Goal: Navigation & Orientation: Find specific page/section

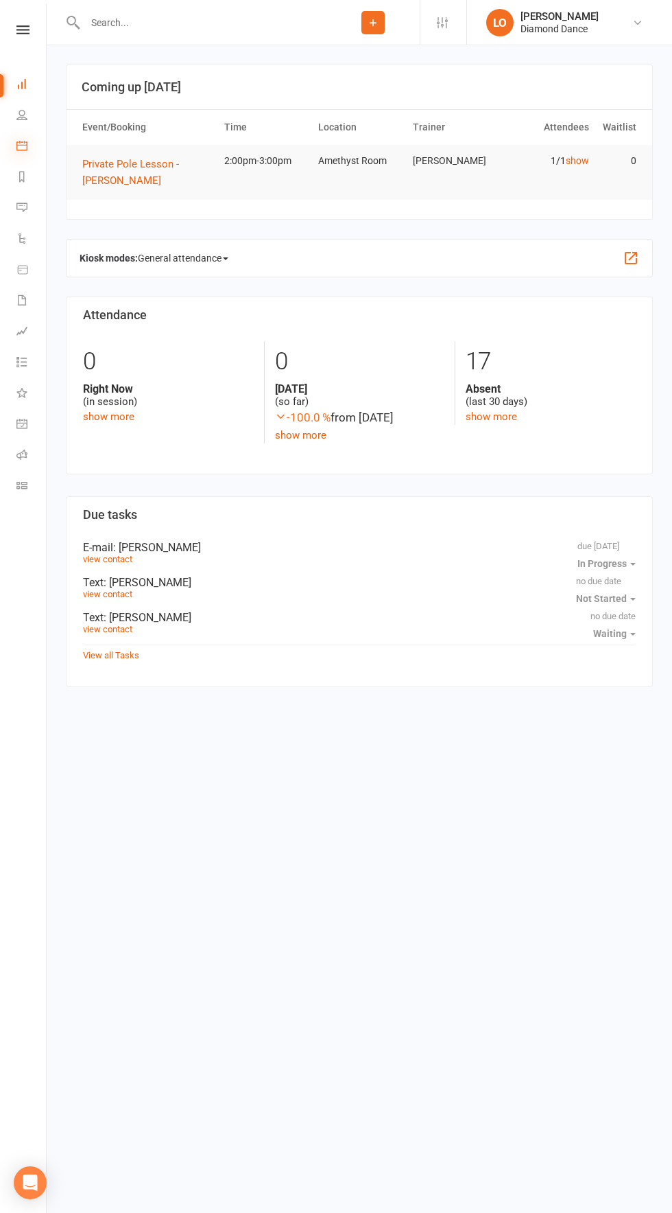
click at [22, 145] on icon at bounding box center [21, 145] width 11 height 11
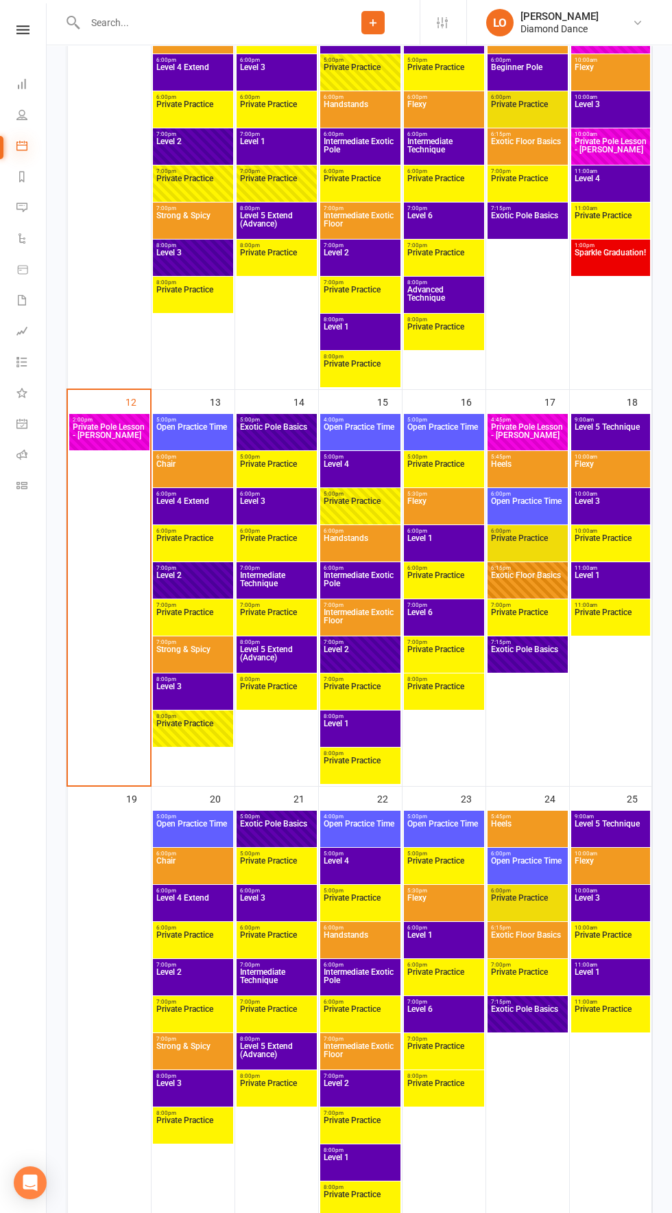
scroll to position [798, 0]
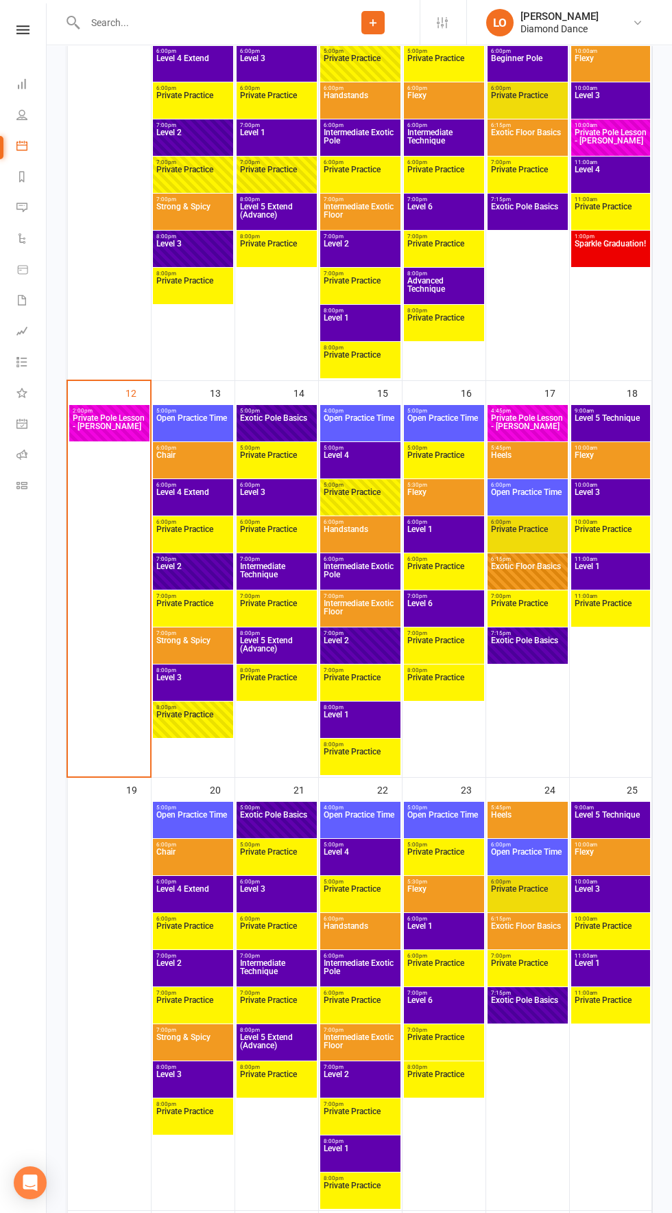
click at [200, 464] on span "Chair" at bounding box center [193, 463] width 75 height 25
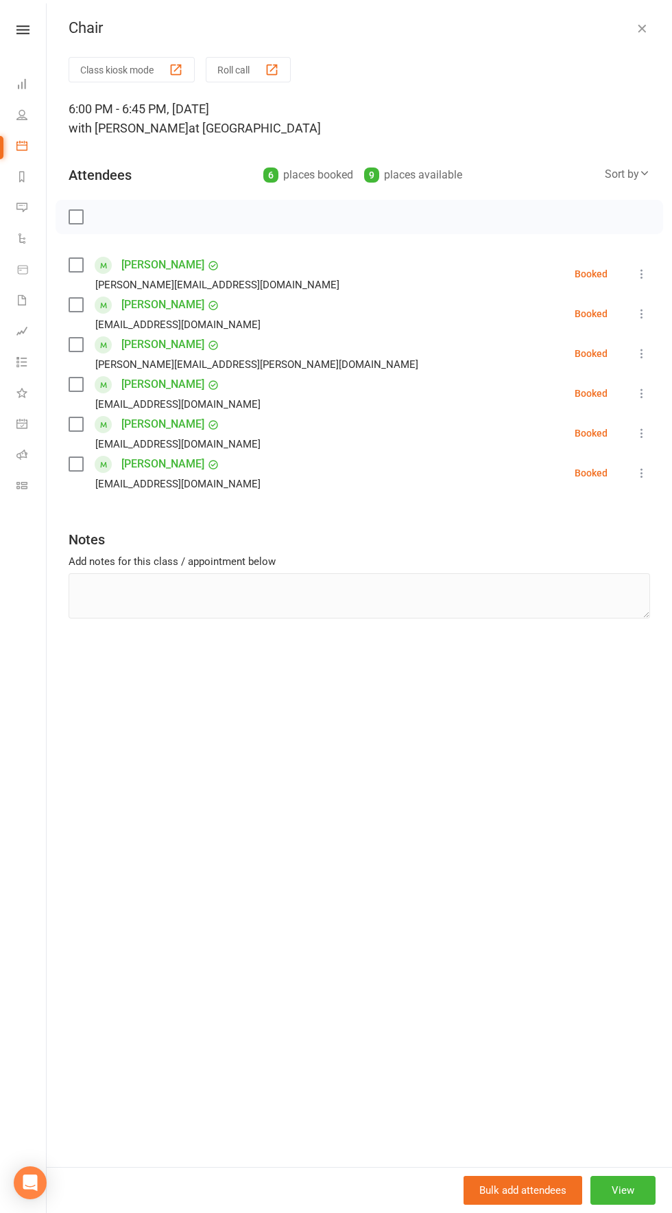
click at [640, 28] on icon "button" at bounding box center [642, 28] width 14 height 14
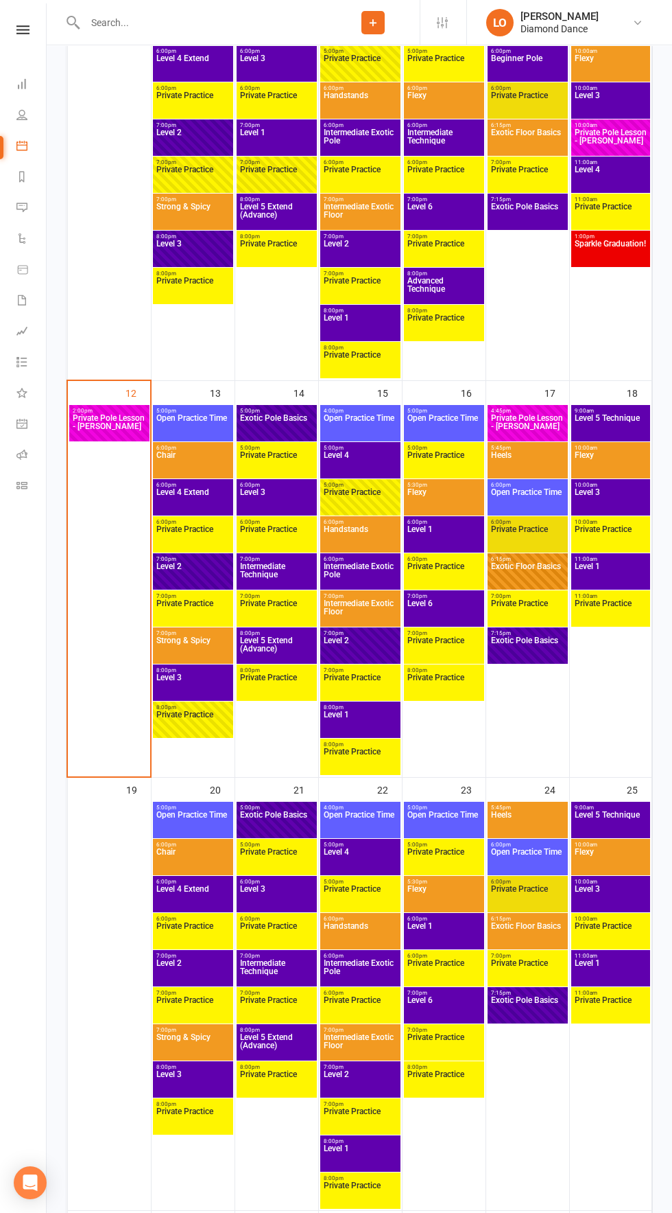
click at [206, 570] on span "Level 2" at bounding box center [193, 574] width 75 height 25
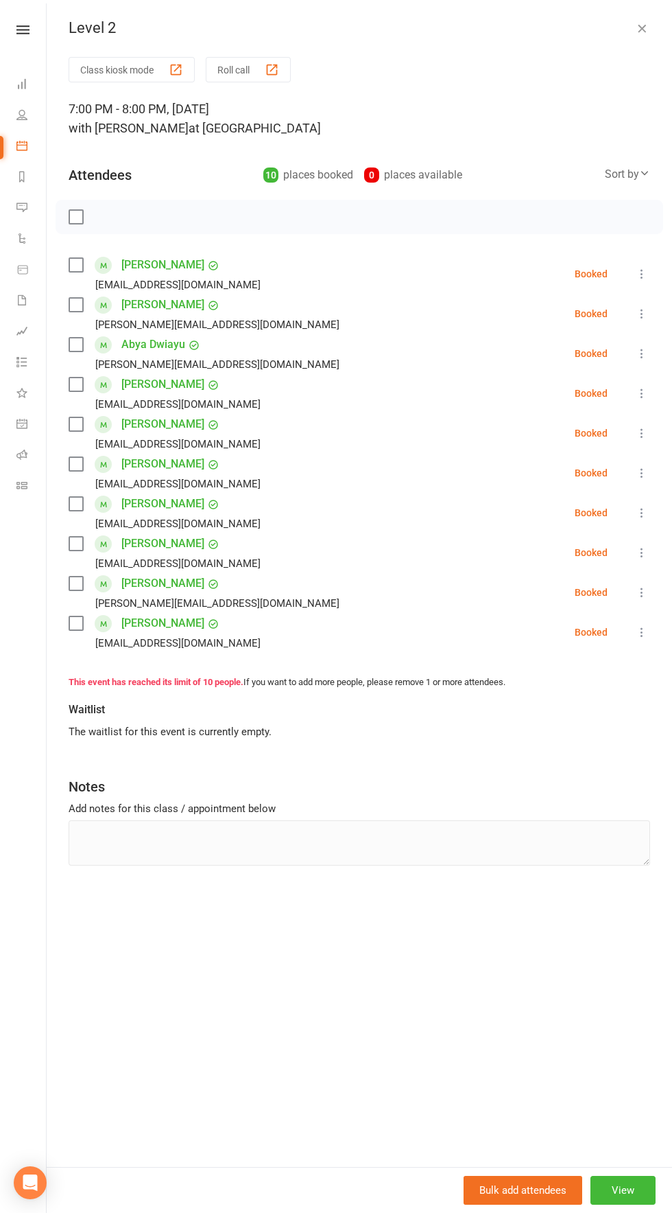
click at [642, 32] on icon "button" at bounding box center [642, 28] width 14 height 14
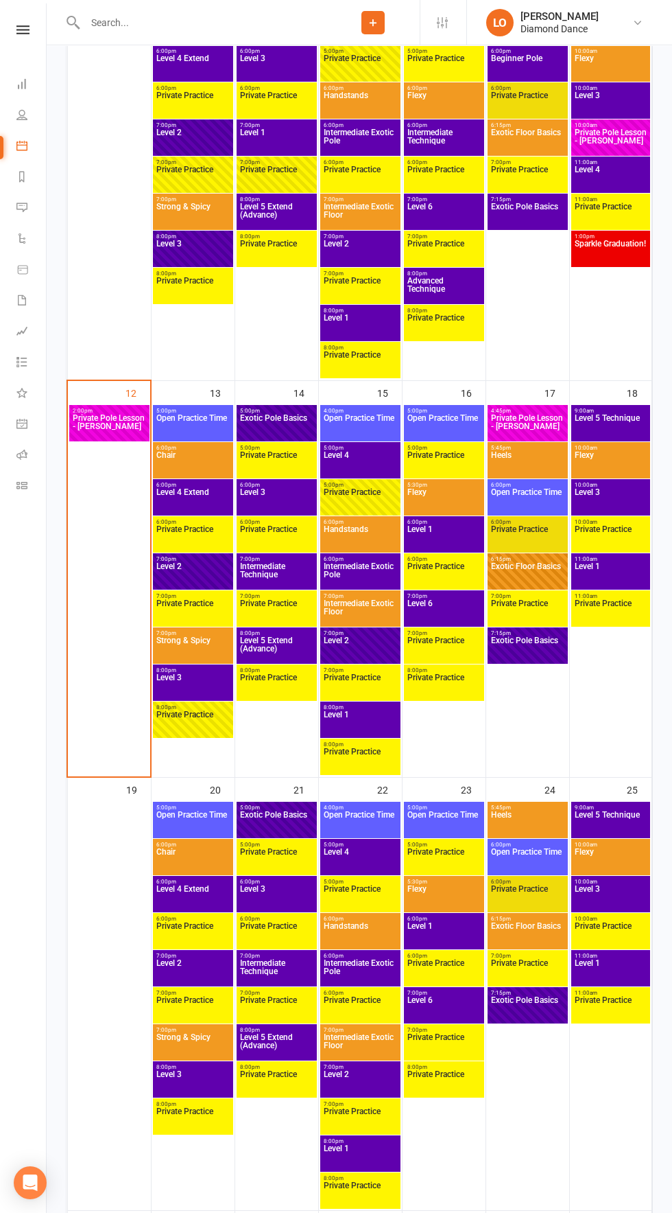
click at [204, 678] on span "Level 3" at bounding box center [193, 685] width 75 height 25
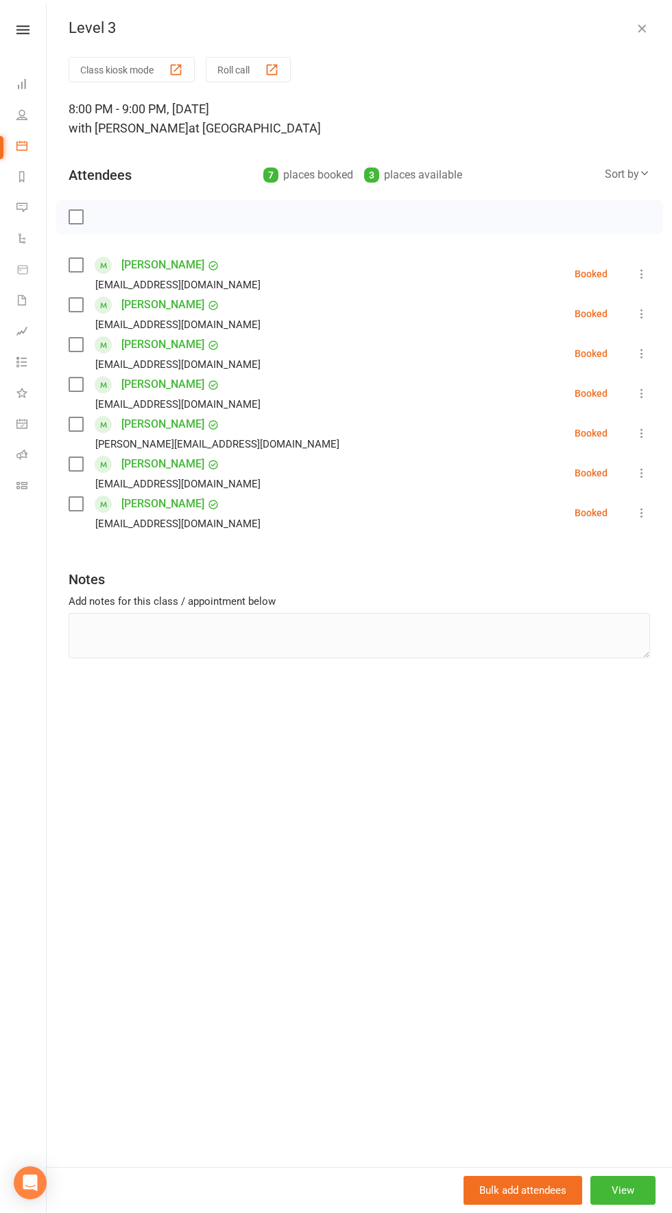
click at [633, 17] on div "Level 3 Class kiosk mode Roll call 8:00 PM - 9:00 PM, [DATE] with [PERSON_NAME]…" at bounding box center [360, 606] width 626 height 1213
click at [629, 16] on div "Level 3 Class kiosk mode Roll call 8:00 PM - 9:00 PM, [DATE] with [PERSON_NAME]…" at bounding box center [360, 606] width 626 height 1213
click at [635, 21] on button "button" at bounding box center [642, 28] width 16 height 16
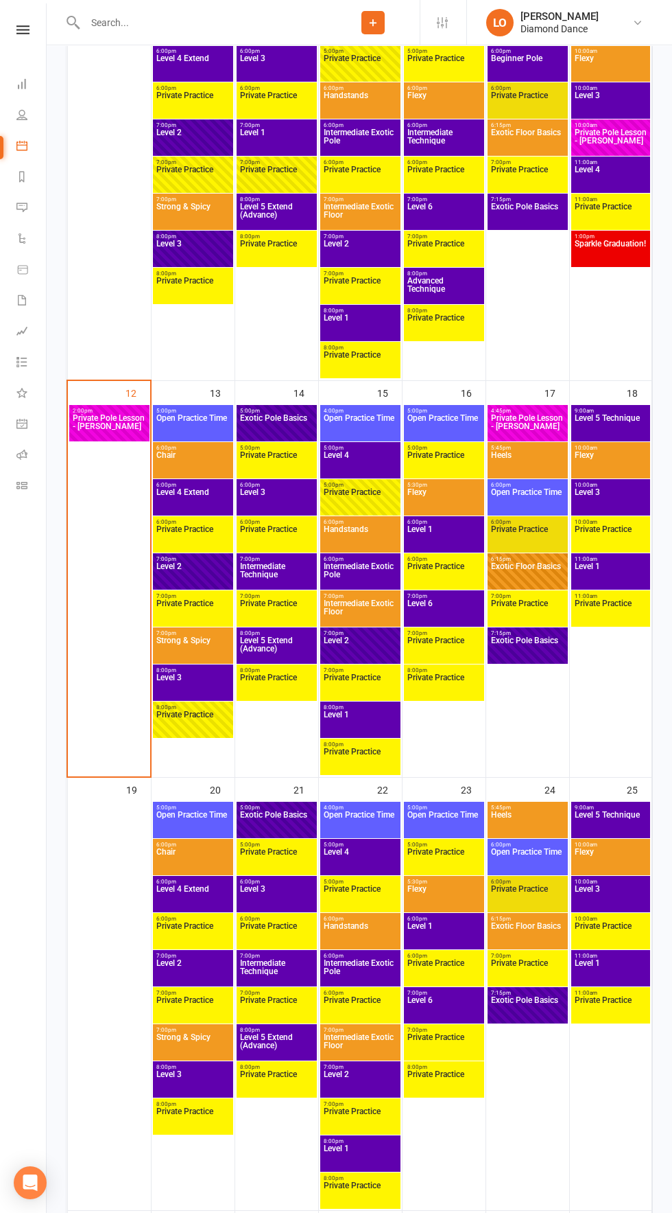
click at [451, 613] on span "Level 6" at bounding box center [444, 611] width 75 height 25
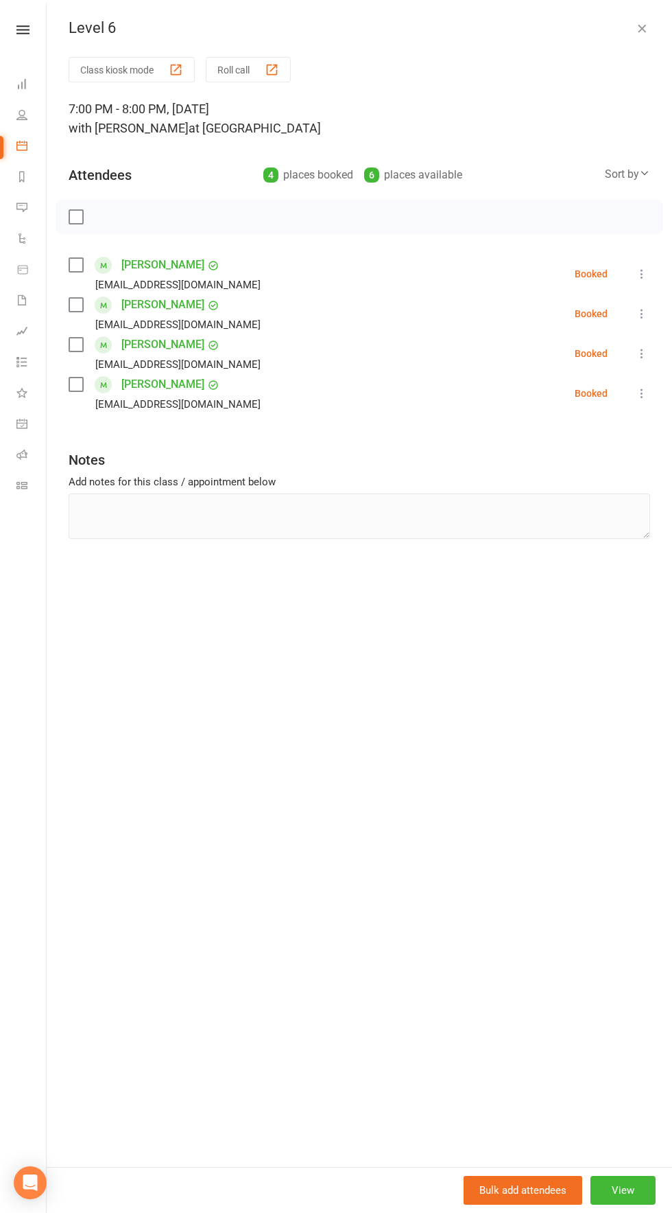
click at [642, 28] on icon "button" at bounding box center [642, 28] width 14 height 14
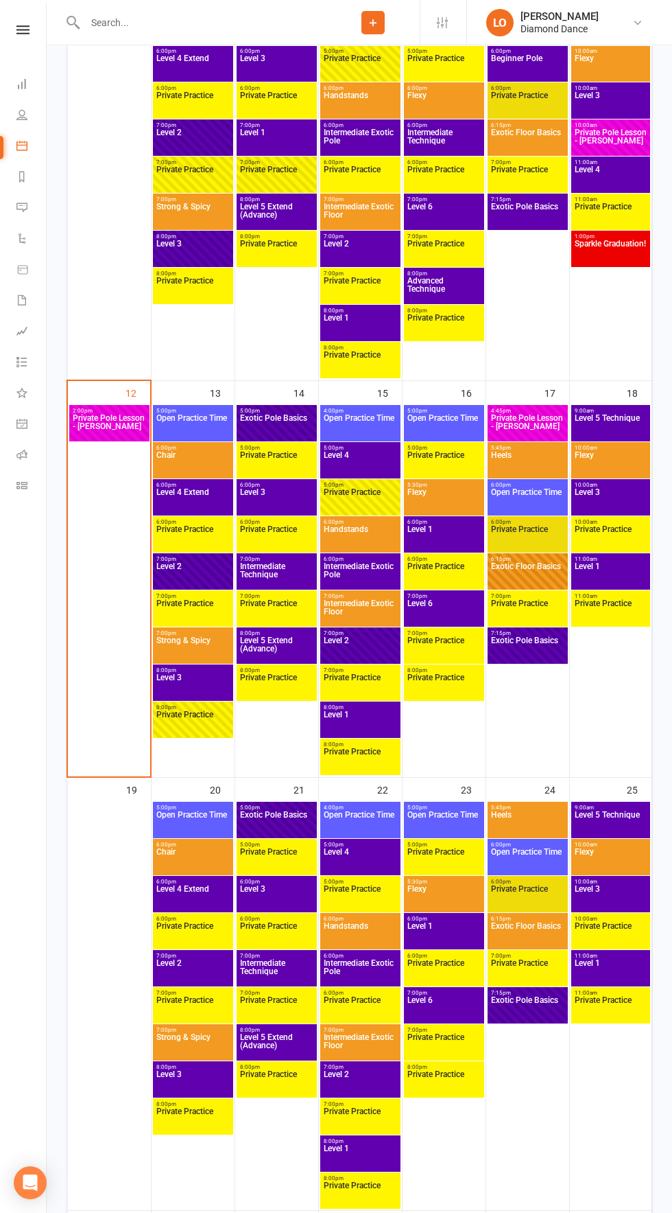
click at [453, 679] on span "Private Practice" at bounding box center [444, 685] width 75 height 25
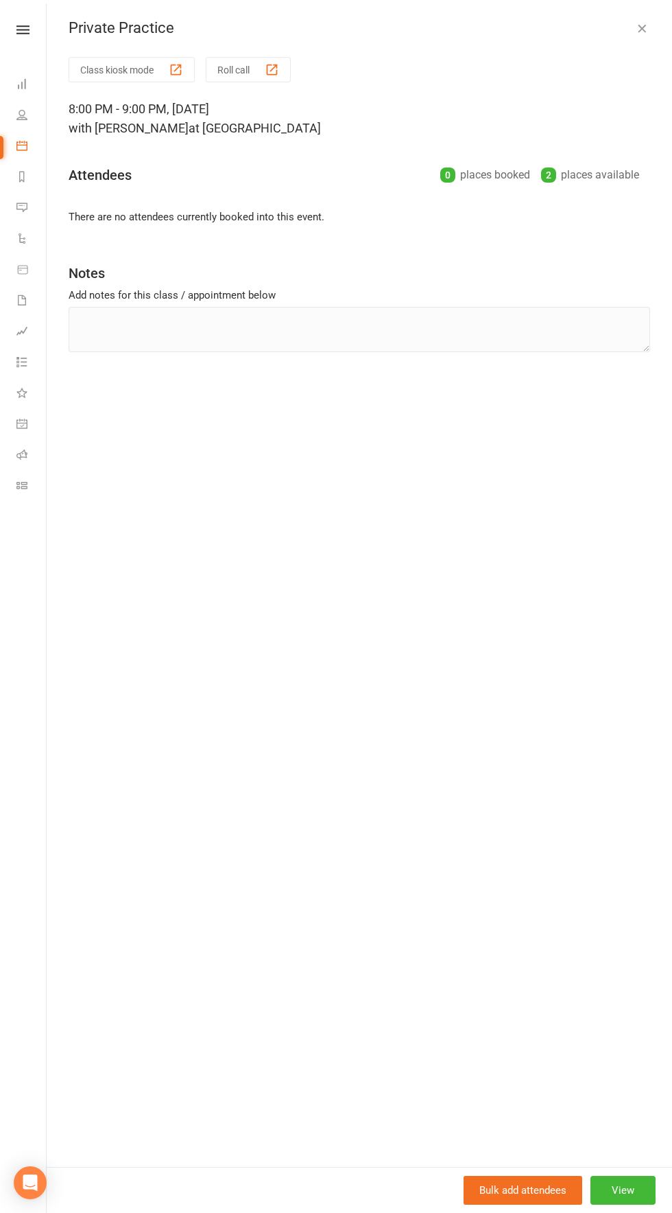
click at [611, 17] on div "Private Practice Class kiosk mode Roll call 8:00 PM - 9:00 PM, [DATE] with [PER…" at bounding box center [360, 606] width 626 height 1213
click at [647, 25] on icon "button" at bounding box center [642, 28] width 14 height 14
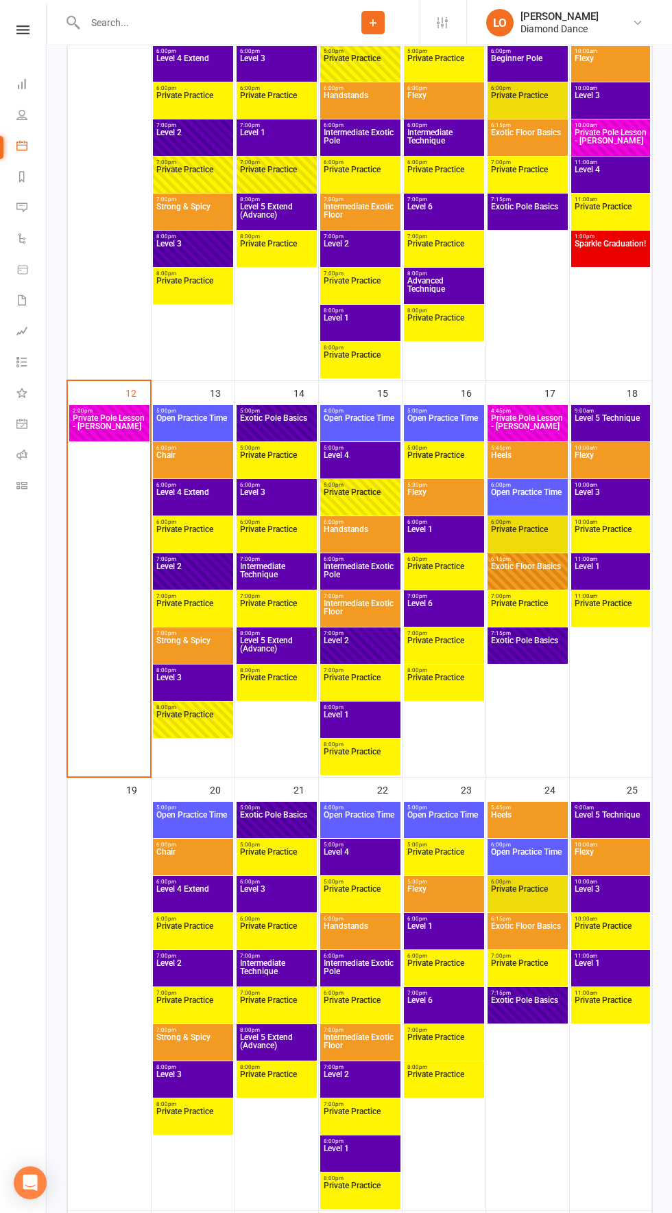
click at [191, 416] on span "Open Practice Time" at bounding box center [193, 426] width 75 height 25
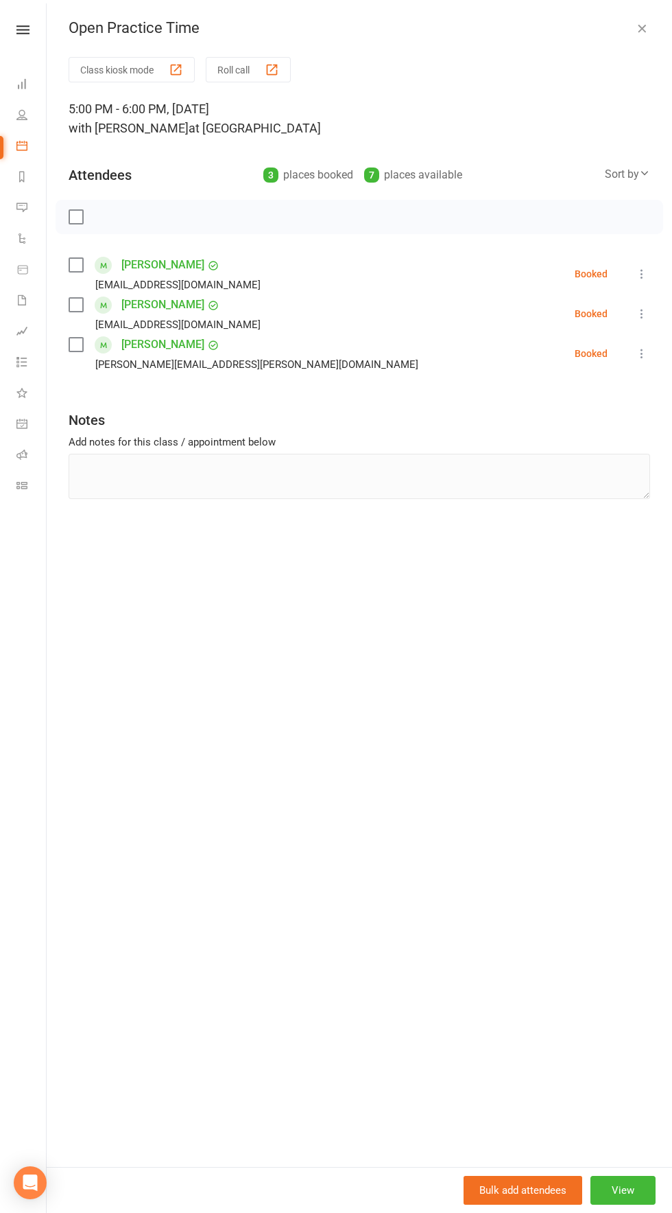
click at [642, 33] on icon "button" at bounding box center [642, 28] width 14 height 14
